Goal: Information Seeking & Learning: Learn about a topic

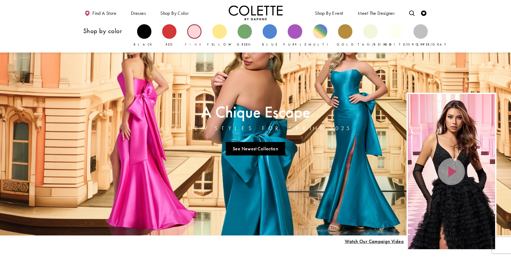
click at [193, 34] on div "Primary block" at bounding box center [194, 31] width 14 height 14
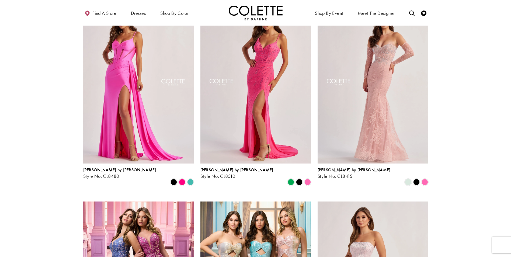
scroll to position [377, 0]
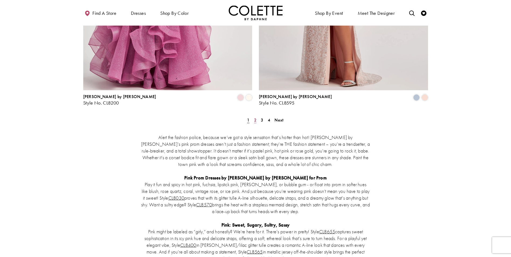
click at [256, 117] on span "2" at bounding box center [255, 120] width 2 height 6
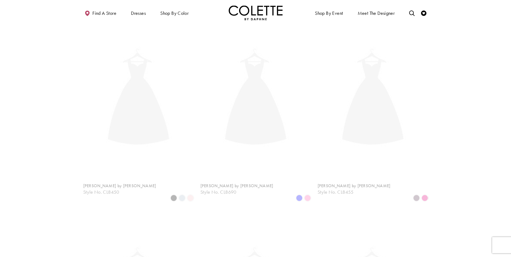
scroll to position [29, 0]
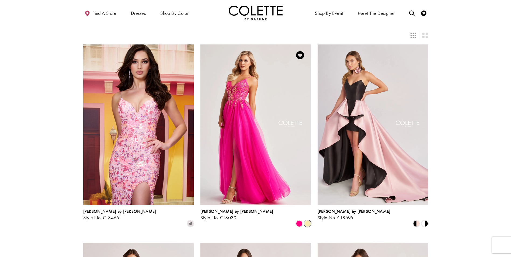
click at [307, 220] on span "Product List" at bounding box center [307, 223] width 6 height 6
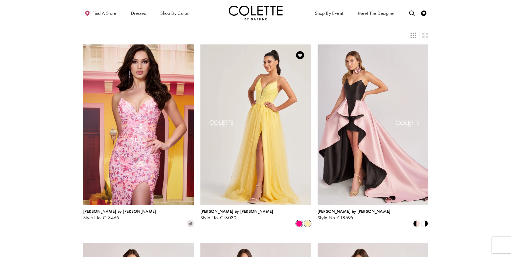
click at [302, 220] on span "Product List" at bounding box center [299, 223] width 6 height 6
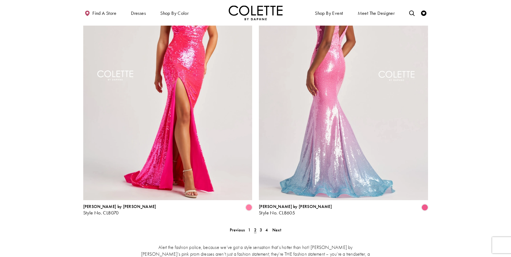
scroll to position [945, 0]
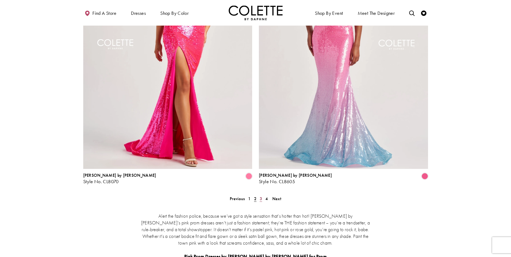
click at [260, 196] on span "3" at bounding box center [261, 199] width 2 height 6
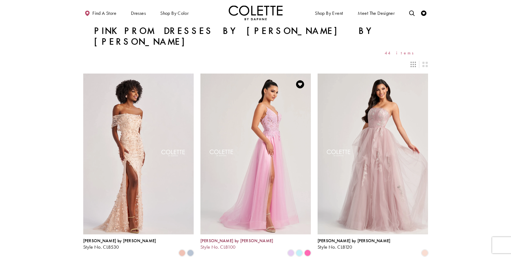
click at [233, 244] on span "Style No. CL8100" at bounding box center [217, 247] width 35 height 6
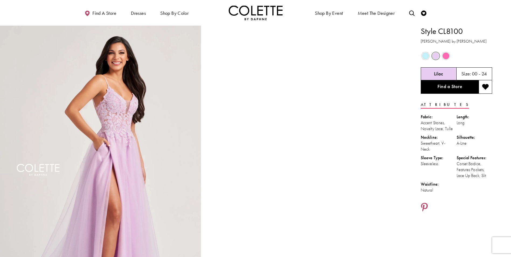
click at [446, 54] on span "Product color controls state depends on size chosen" at bounding box center [446, 56] width 7 height 7
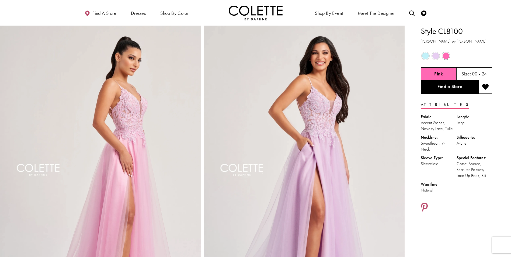
click at [437, 55] on span "Product color controls state depends on size chosen" at bounding box center [435, 56] width 7 height 7
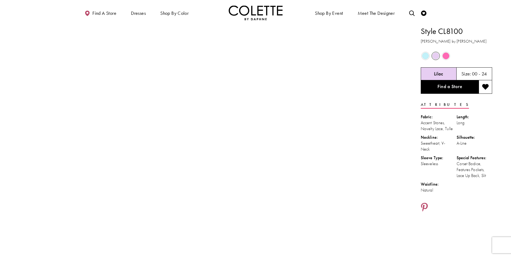
click at [426, 56] on span "Product color controls state depends on size chosen" at bounding box center [425, 56] width 7 height 7
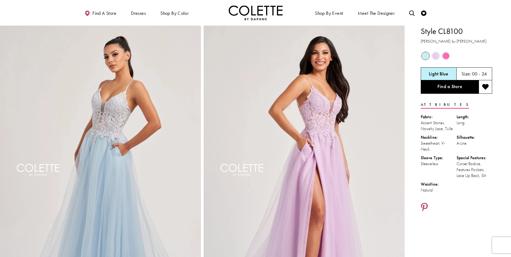
click at [435, 53] on span "Product color controls state depends on size chosen" at bounding box center [435, 56] width 7 height 7
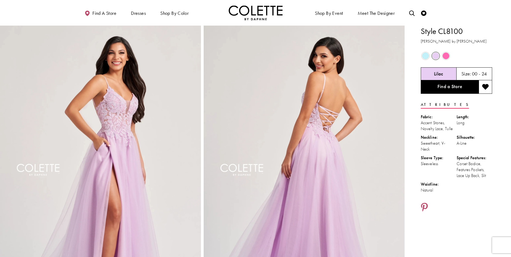
click at [446, 56] on span "Product color controls state depends on size chosen" at bounding box center [446, 56] width 7 height 7
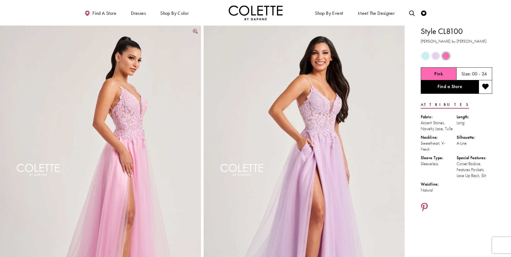
scroll to position [27, 0]
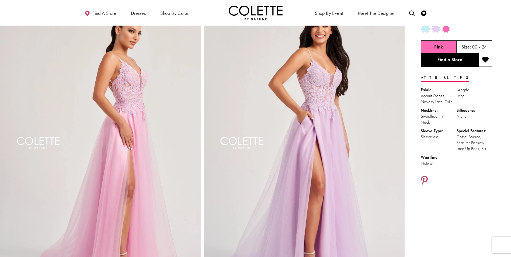
click at [139, 157] on img "Full size Style CL8100 Colette by Daphne #4 Pink frontface vertical picture" at bounding box center [100, 149] width 201 height 301
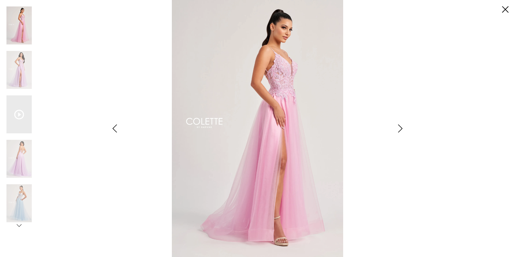
click at [273, 155] on img "Scroll List" at bounding box center [257, 128] width 272 height 257
click at [28, 162] on img "Scroll List" at bounding box center [18, 159] width 25 height 38
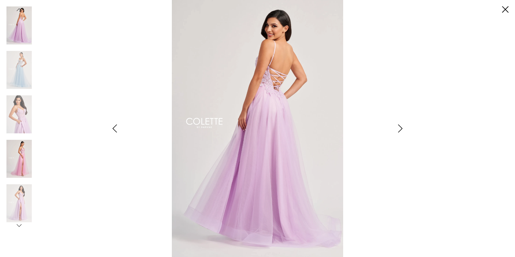
click at [26, 166] on img "Scroll List" at bounding box center [18, 159] width 25 height 38
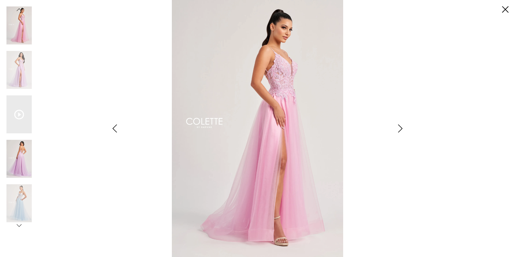
click at [19, 158] on img "Scroll List" at bounding box center [18, 159] width 25 height 38
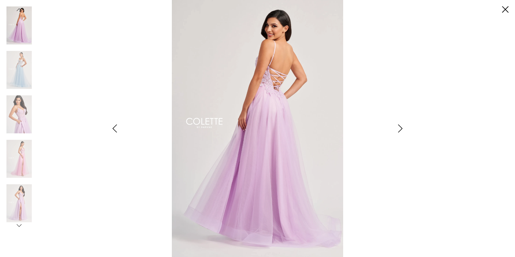
click at [19, 158] on img "Scroll List" at bounding box center [18, 159] width 25 height 38
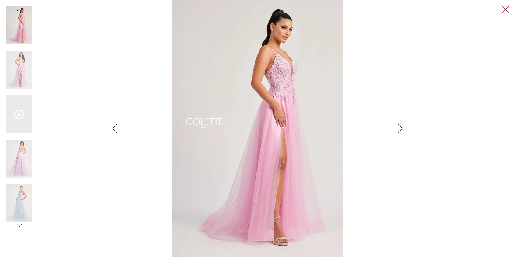
click at [504, 9] on link "Close" at bounding box center [505, 9] width 6 height 6
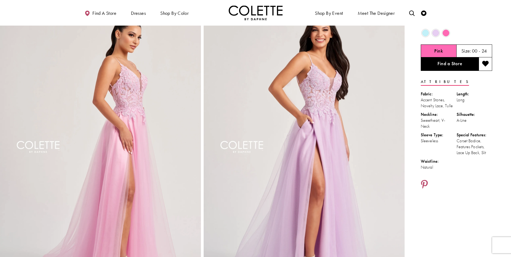
scroll to position [0, 0]
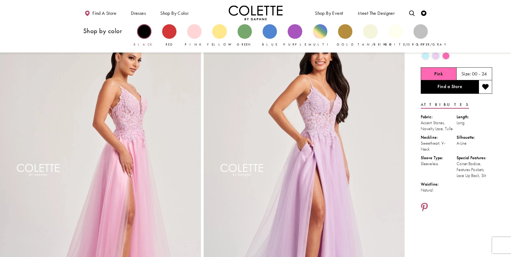
click at [143, 35] on div "Primary block" at bounding box center [144, 31] width 14 height 14
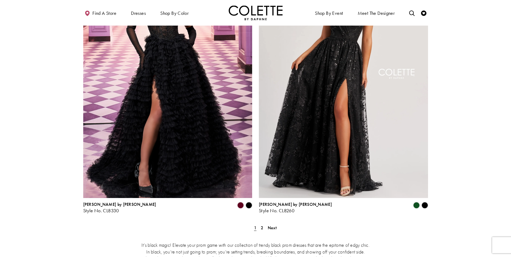
scroll to position [970, 0]
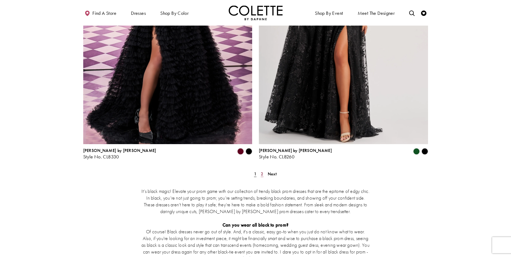
click at [263, 171] on span "2" at bounding box center [262, 174] width 2 height 6
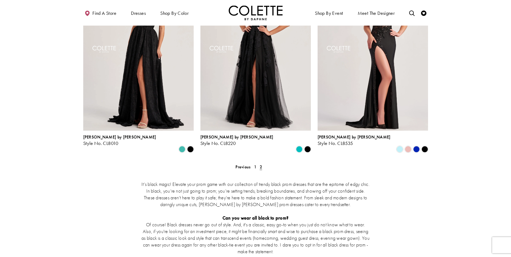
scroll to position [352, 0]
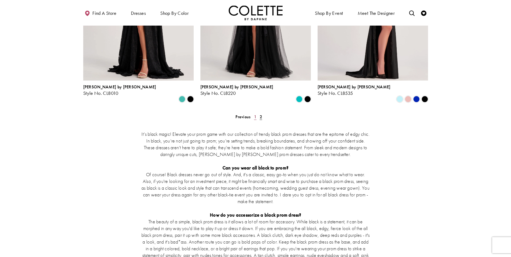
click at [256, 113] on link "1" at bounding box center [255, 117] width 6 height 8
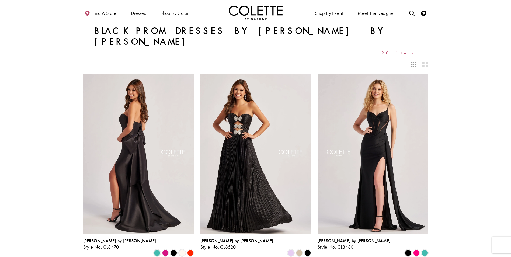
drag, startPoint x: 33, startPoint y: 105, endPoint x: 50, endPoint y: 109, distance: 17.9
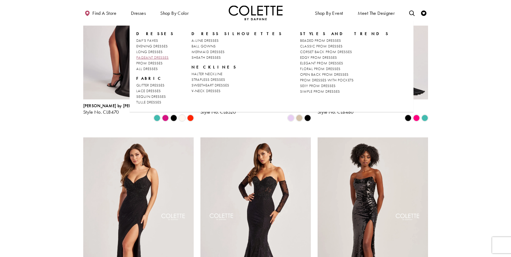
click at [152, 58] on span "PAGEANT DRESSES" at bounding box center [152, 57] width 32 height 5
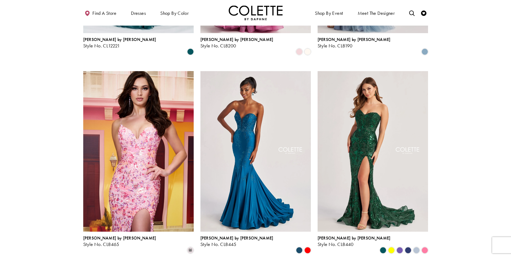
scroll to position [323, 0]
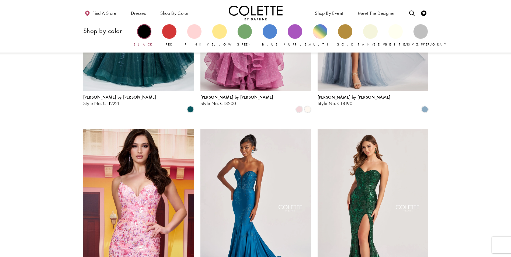
click at [148, 32] on div "Primary block" at bounding box center [144, 31] width 14 height 14
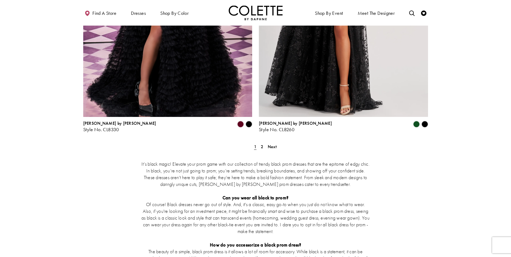
scroll to position [997, 0]
click at [261, 144] on span "2" at bounding box center [262, 147] width 2 height 6
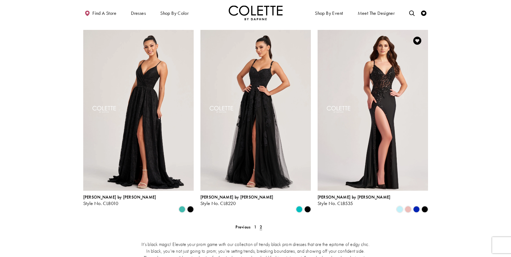
scroll to position [242, 0]
click at [254, 224] on span "1" at bounding box center [255, 227] width 2 height 6
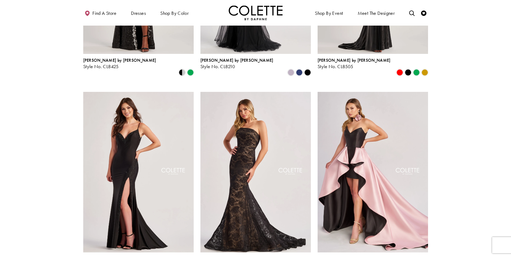
scroll to position [541, 0]
